Goal: Task Accomplishment & Management: Manage account settings

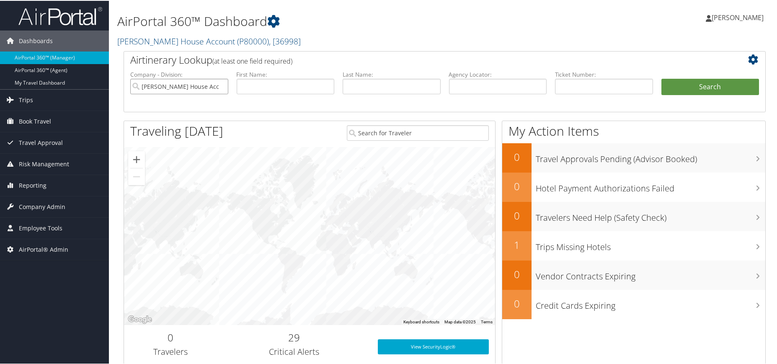
click at [221, 84] on input "Patty Herwick House Account" at bounding box center [179, 85] width 98 height 15
click at [463, 85] on input "text" at bounding box center [498, 85] width 98 height 15
type input "yxojjy"
click at [661, 78] on button "Search" at bounding box center [710, 86] width 98 height 17
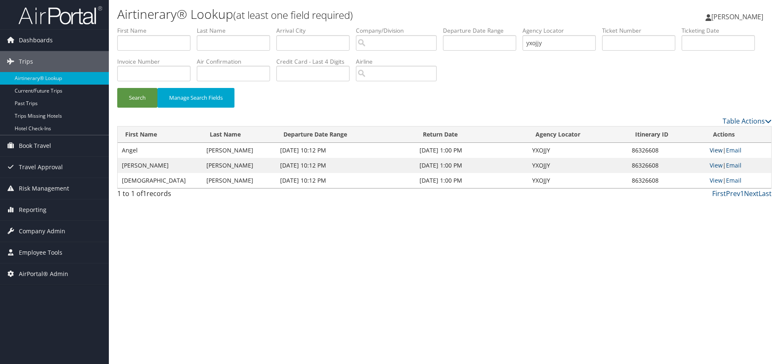
click at [717, 147] on link "View" at bounding box center [716, 150] width 13 height 8
click at [139, 95] on button "Search" at bounding box center [137, 98] width 40 height 20
click at [714, 153] on link "View" at bounding box center [716, 150] width 13 height 8
click at [134, 95] on button "Search" at bounding box center [137, 98] width 40 height 20
click at [715, 148] on link "View" at bounding box center [716, 150] width 13 height 8
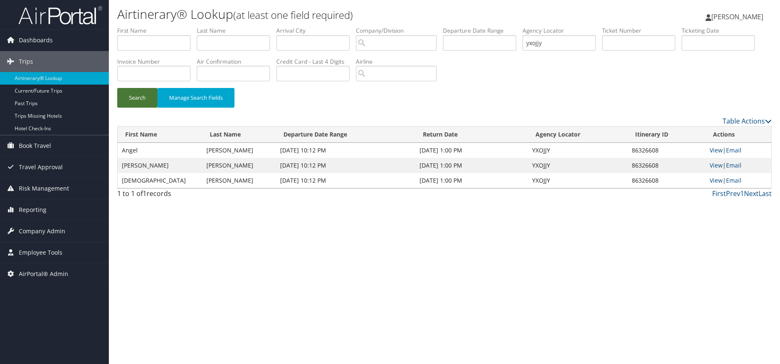
click at [137, 101] on button "Search" at bounding box center [137, 98] width 40 height 20
click at [715, 152] on link "View" at bounding box center [716, 150] width 13 height 8
drag, startPoint x: 555, startPoint y: 42, endPoint x: 478, endPoint y: 59, distance: 78.9
click at [478, 59] on form "First Name Last Name Departure City Arrival City Company/Division Airport/City …" at bounding box center [444, 71] width 655 height 90
click at [124, 98] on button "Search" at bounding box center [137, 98] width 40 height 20
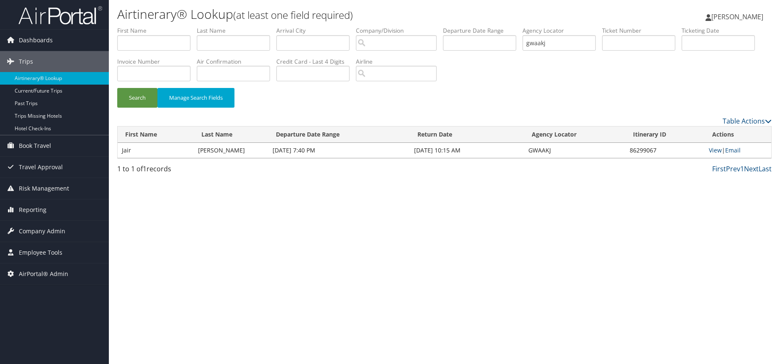
click at [722, 153] on td "View | Email" at bounding box center [738, 150] width 67 height 15
click at [713, 151] on link "View" at bounding box center [715, 150] width 13 height 8
drag, startPoint x: 583, startPoint y: 46, endPoint x: 504, endPoint y: 42, distance: 79.7
click at [504, 26] on ul "First Name Last Name Departure City Arrival City Company/Division Airport/City …" at bounding box center [444, 26] width 655 height 0
type input "mcjqcx"
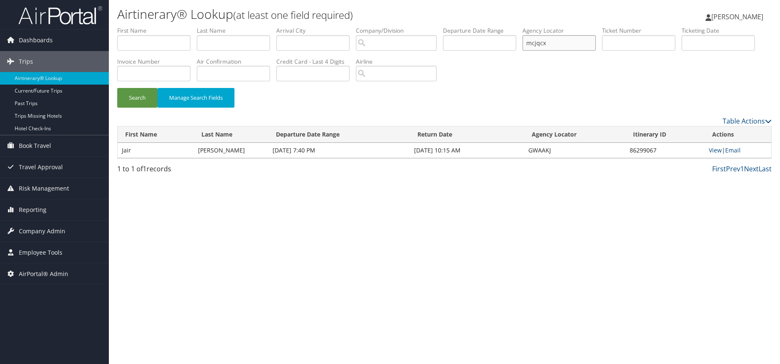
click at [117, 88] on button "Search" at bounding box center [137, 98] width 40 height 20
click at [120, 99] on button "Search" at bounding box center [137, 98] width 40 height 20
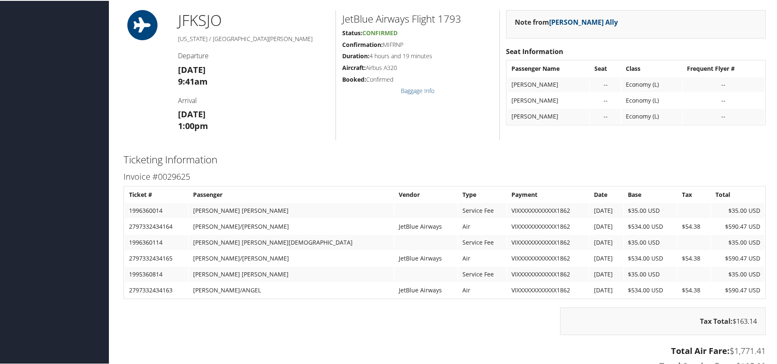
scroll to position [377, 0]
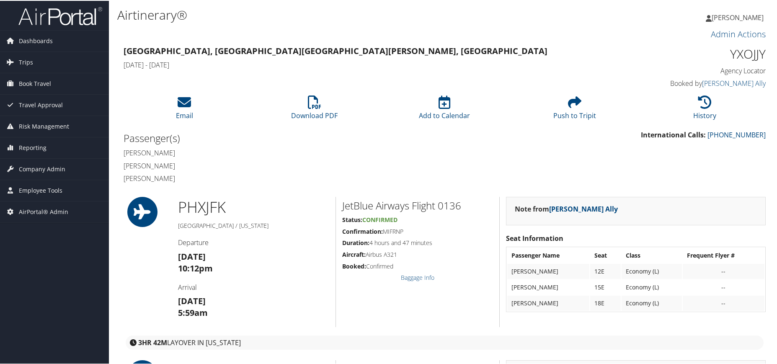
click at [30, 29] on li at bounding box center [54, 15] width 109 height 30
click at [29, 35] on span "Dashboards" at bounding box center [36, 40] width 34 height 21
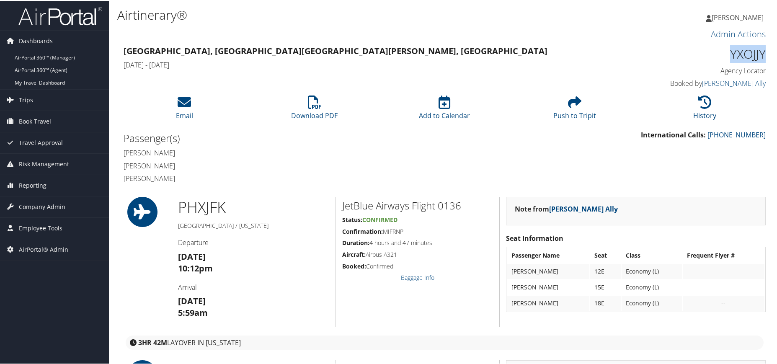
drag, startPoint x: 723, startPoint y: 52, endPoint x: 764, endPoint y: 52, distance: 41.0
click at [764, 52] on div "YXOJJY Agency Locator Agency Locator YXOJJY Booked by Nichol Ally Booked by Nic…" at bounding box center [690, 67] width 164 height 48
copy h1 "YXOJJY"
drag, startPoint x: 29, startPoint y: 39, endPoint x: 38, endPoint y: 39, distance: 8.8
click at [29, 39] on span "Dashboards" at bounding box center [36, 40] width 34 height 21
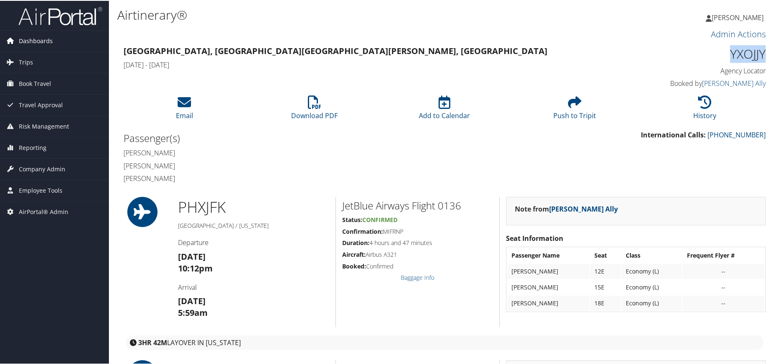
click at [48, 39] on span "Dashboards" at bounding box center [36, 40] width 34 height 21
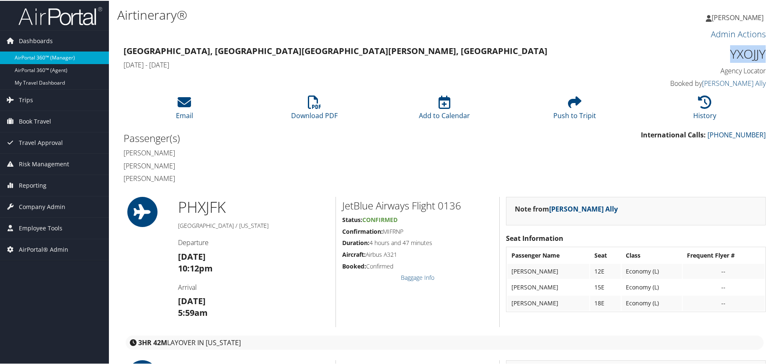
click at [48, 53] on link "AirPortal 360™ (Manager)" at bounding box center [54, 57] width 109 height 13
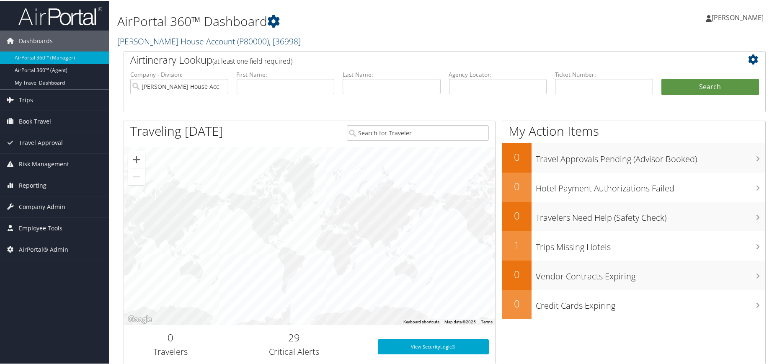
click at [215, 39] on link "[PERSON_NAME] House Account ( P80000 ) , [ 36998 ]" at bounding box center [208, 40] width 183 height 11
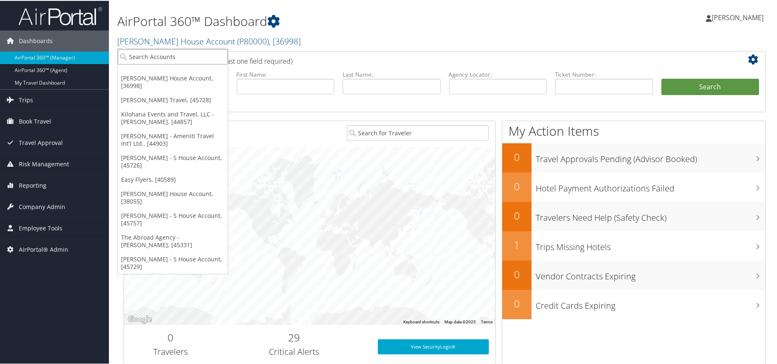
click at [189, 59] on input "search" at bounding box center [173, 55] width 110 height 15
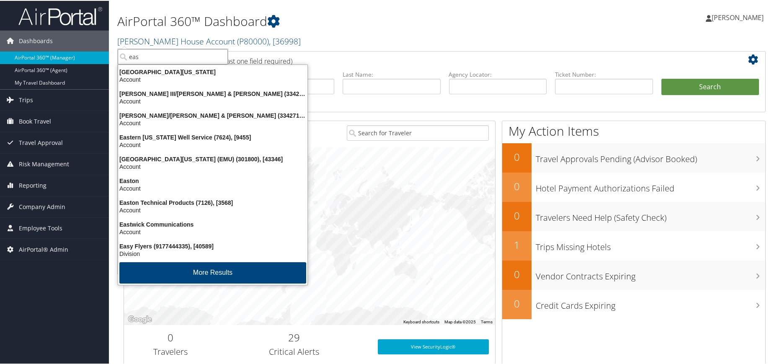
type input "easy"
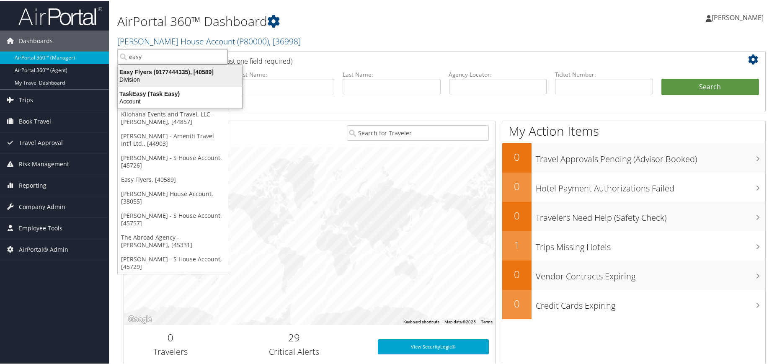
click at [177, 71] on div "Easy Flyers (9177444335), [40589]" at bounding box center [180, 71] width 134 height 8
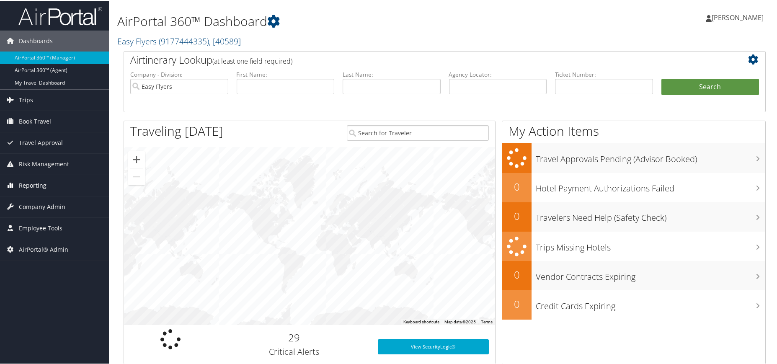
click at [36, 181] on span "Reporting" at bounding box center [33, 184] width 28 height 21
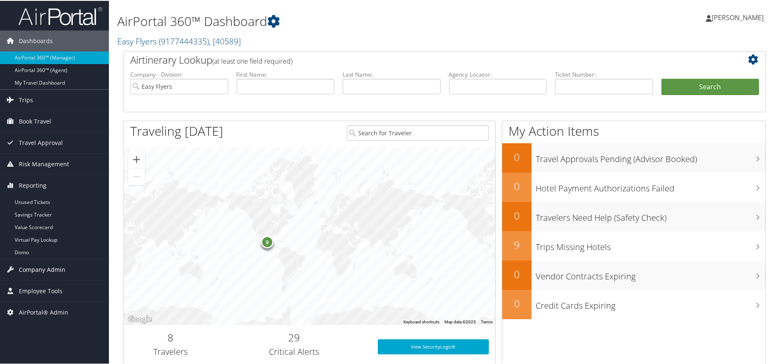
click at [49, 269] on span "Company Admin" at bounding box center [42, 268] width 46 height 21
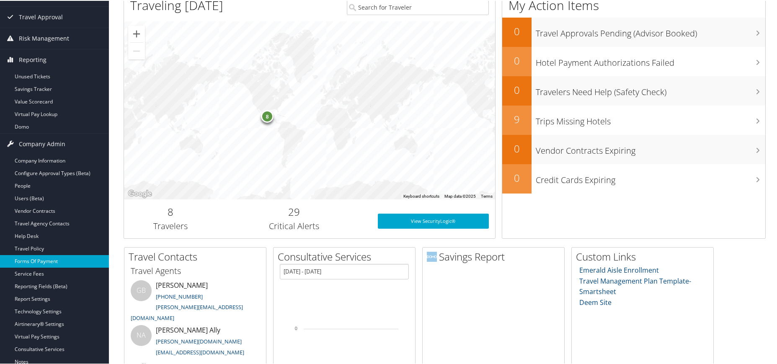
scroll to position [188, 0]
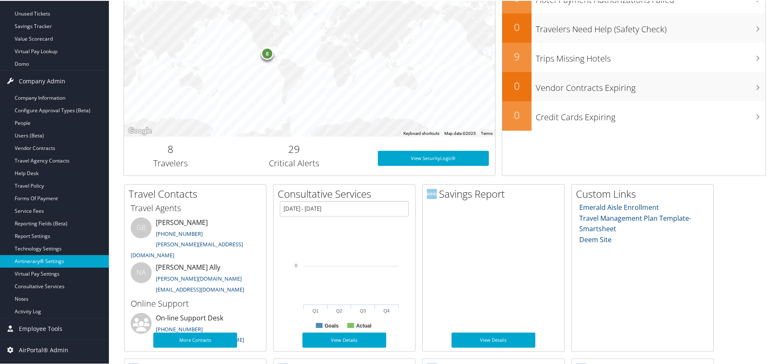
click at [62, 263] on link "Airtinerary® Settings" at bounding box center [54, 260] width 109 height 13
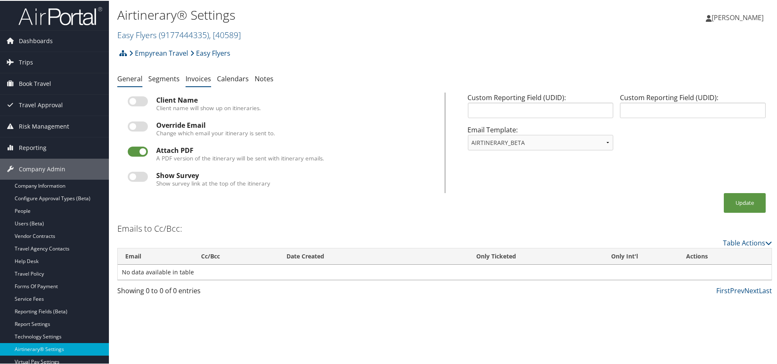
click at [188, 72] on li "Invoices" at bounding box center [199, 78] width 26 height 15
click at [192, 78] on link "Invoices" at bounding box center [199, 77] width 26 height 9
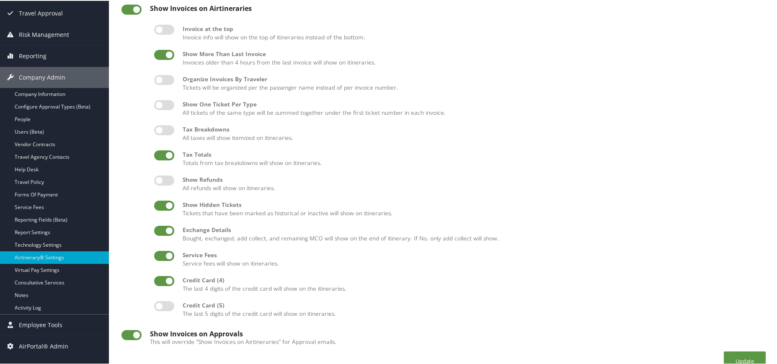
scroll to position [106, 0]
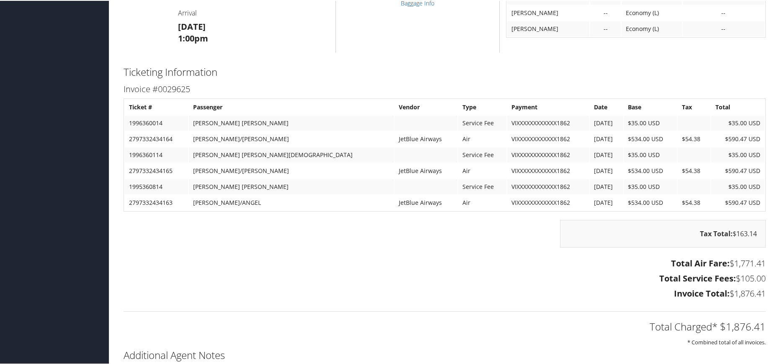
scroll to position [440, 0]
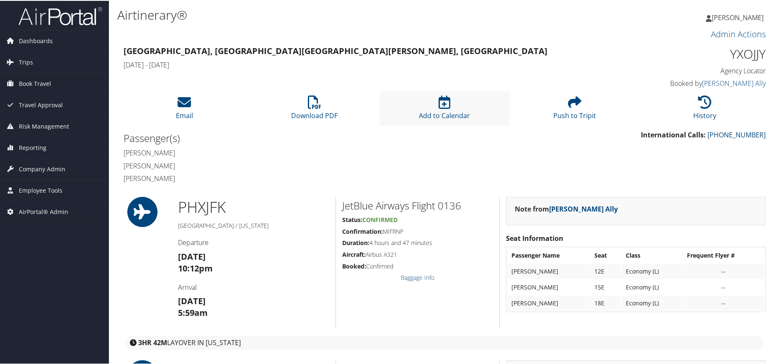
scroll to position [0, 0]
